Goal: Information Seeking & Learning: Find specific page/section

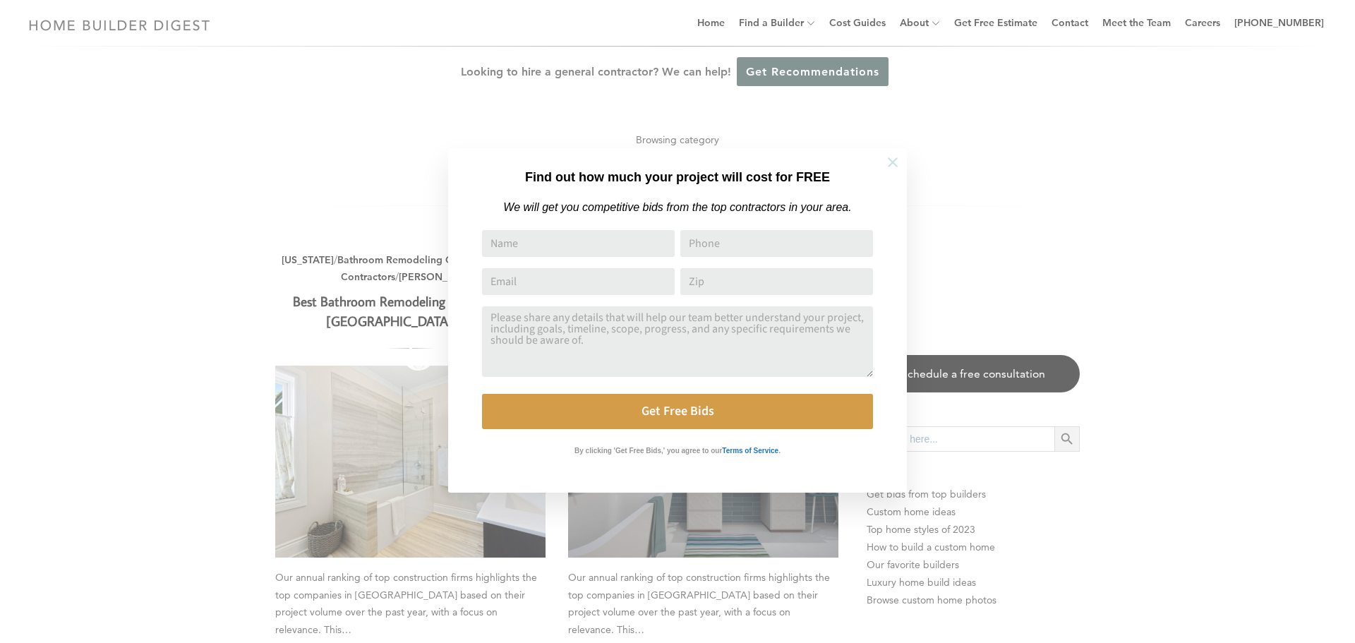
click at [891, 164] on icon at bounding box center [893, 162] width 10 height 10
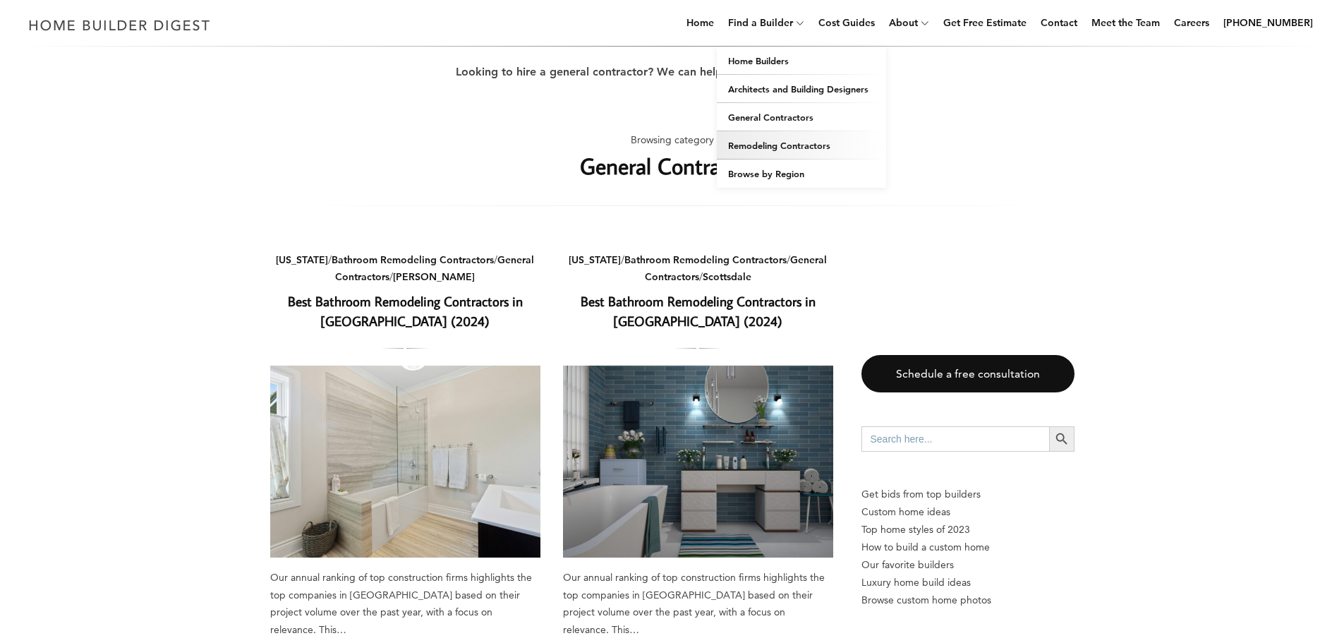
click at [783, 144] on link "Remodeling Contractors" at bounding box center [801, 145] width 169 height 28
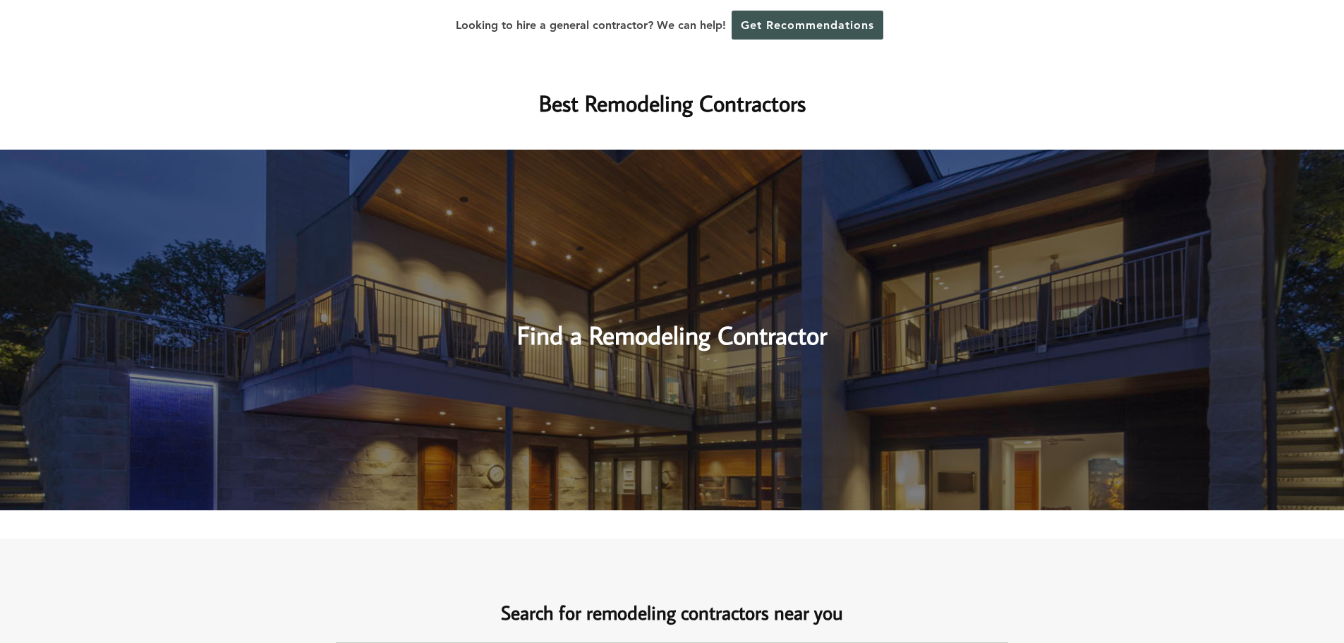
scroll to position [352, 0]
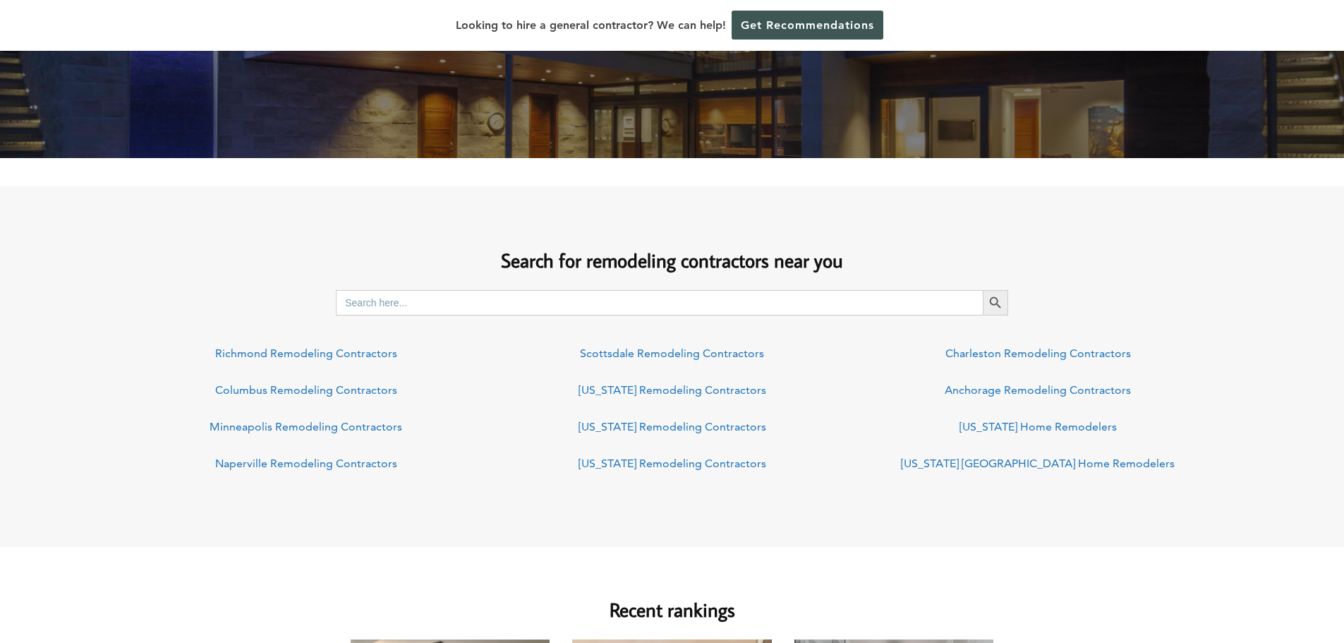
click at [649, 312] on input "Search for:" at bounding box center [659, 302] width 647 height 25
type input "m"
type input "massacgysetts"
click at [983, 290] on button "Search Button" at bounding box center [995, 302] width 25 height 25
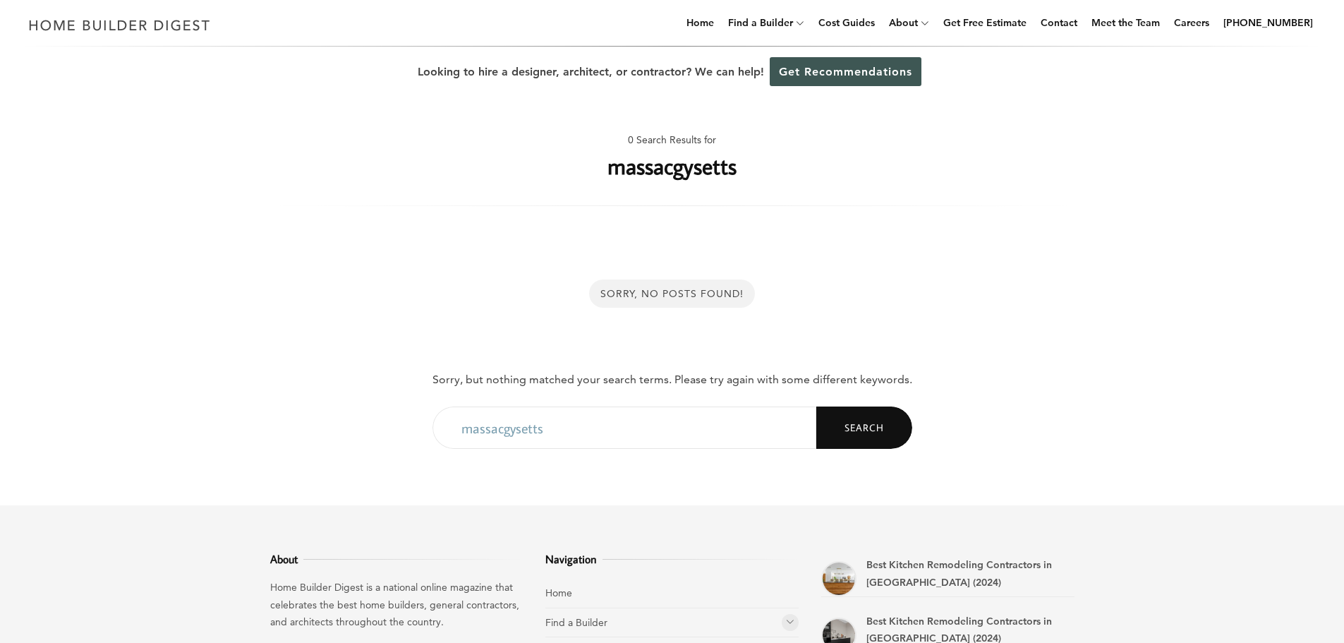
click at [546, 433] on input "massacgysetts" at bounding box center [625, 427] width 384 height 42
type input "[US_STATE]"
click at [816, 406] on button "Search" at bounding box center [864, 427] width 96 height 42
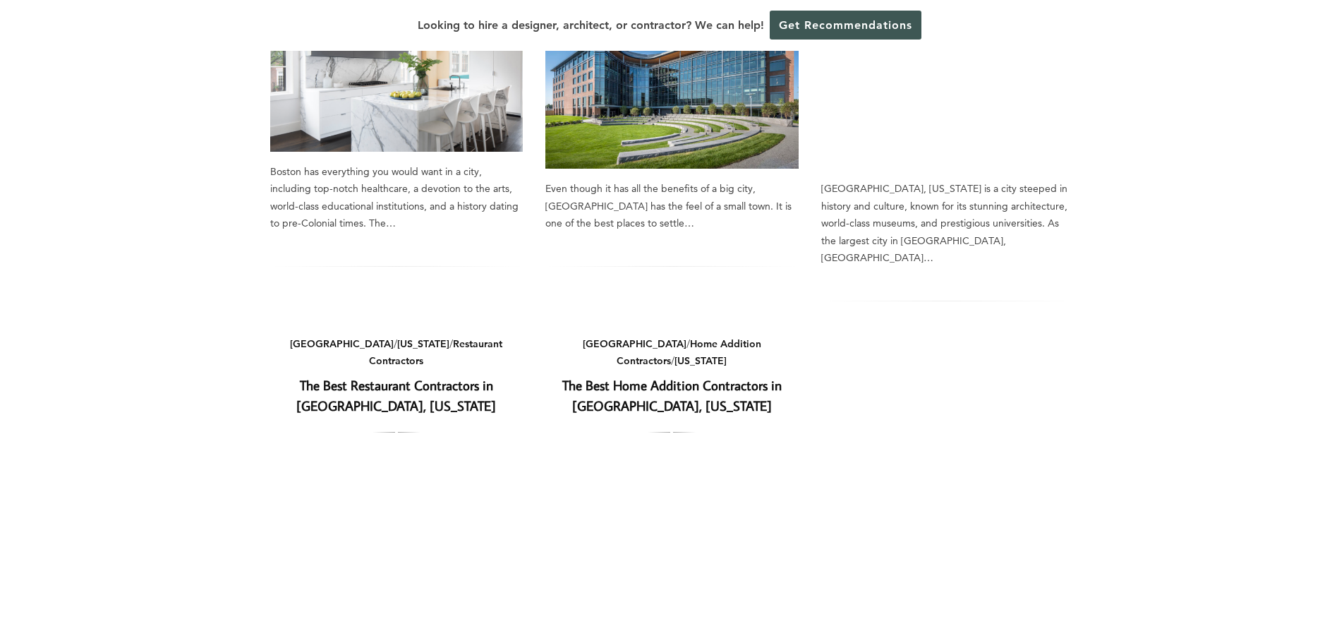
scroll to position [776, 0]
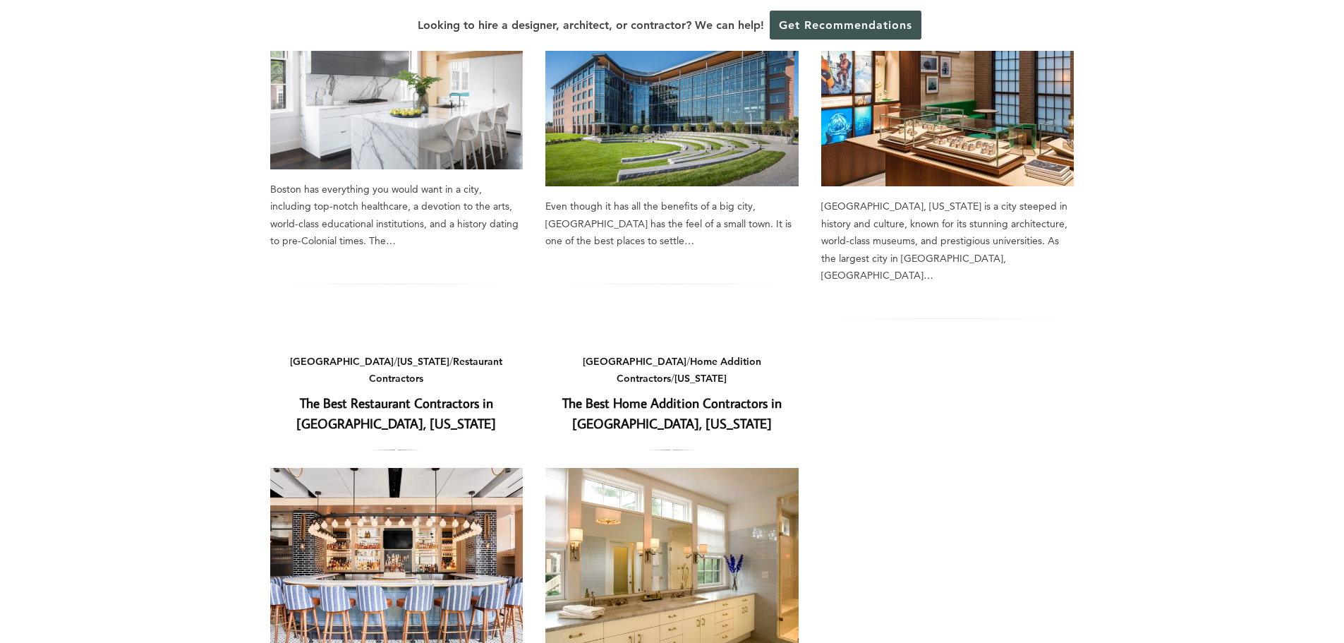
click at [704, 394] on link "The Best Home Addition Contractors in Boston, Massachusetts" at bounding box center [671, 413] width 219 height 38
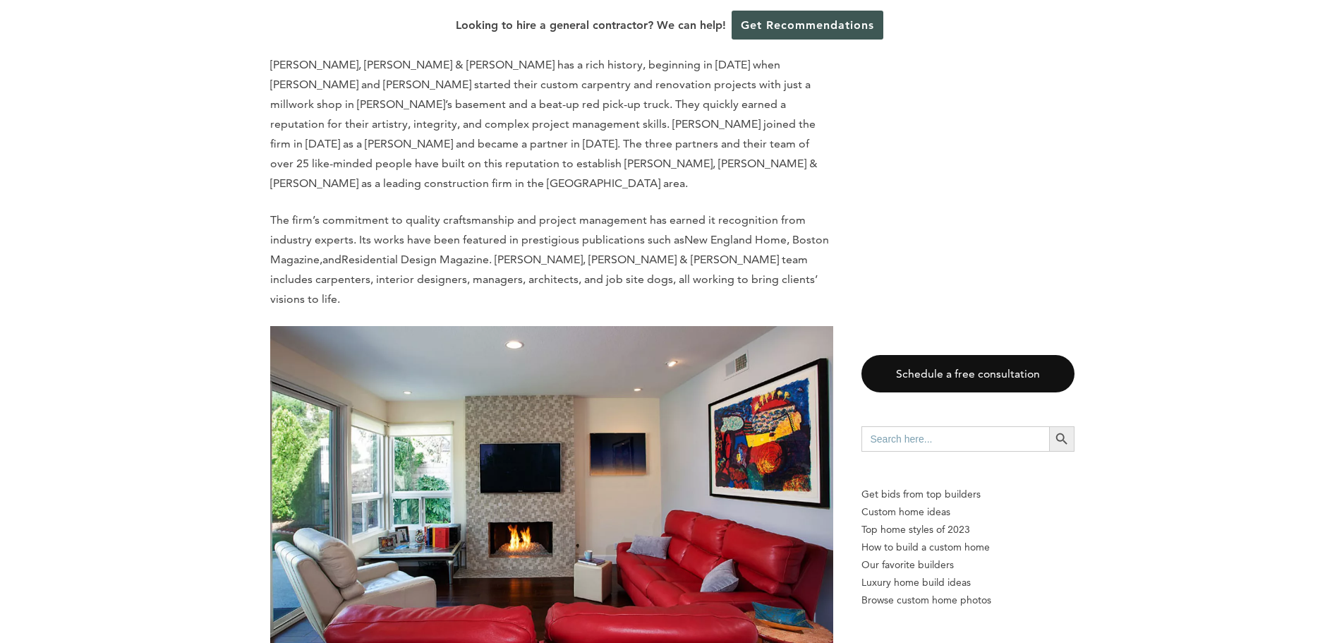
scroll to position [5857, 0]
